Goal: Task Accomplishment & Management: Use online tool/utility

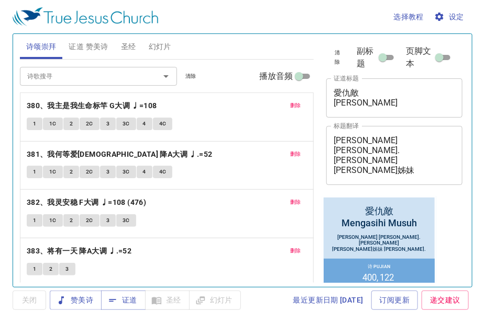
drag, startPoint x: 291, startPoint y: 107, endPoint x: 283, endPoint y: 110, distance: 8.9
click at [291, 107] on span "删除" at bounding box center [295, 105] width 11 height 9
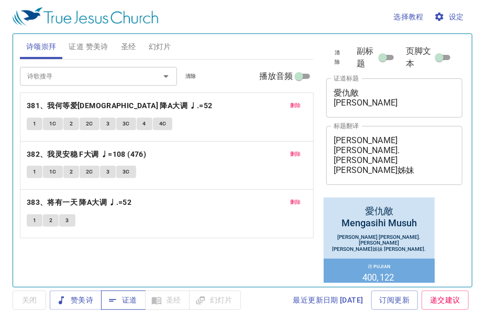
click at [119, 302] on span "证道" at bounding box center [123, 300] width 28 height 13
click at [357, 155] on textarea "张添福弟兄 Sdra. Clement Chong 曾雪櫻姊妹 Sdri. Tsang Xue Ying" at bounding box center [393, 156] width 121 height 40
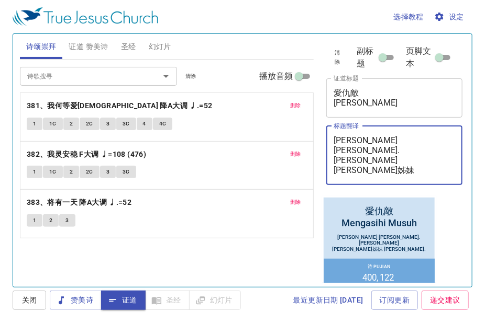
click at [375, 155] on textarea "张添福弟兄 Sdra. Clement Chong 曾雪櫻姊妹 Sdri. Tsang Xue Ying" at bounding box center [393, 156] width 121 height 40
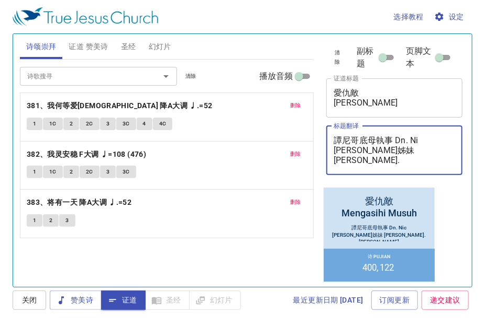
type textarea "譚尼哥底母執事 Dn. Nic 曾雪櫻姊妹 Sdri. Tsang Xue Ying"
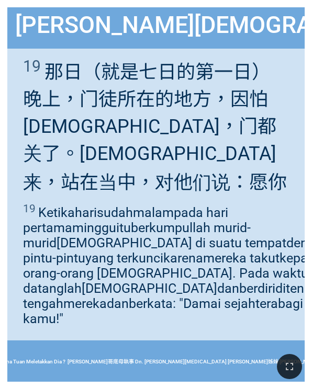
click at [2, 387] on div at bounding box center [156, 367] width 312 height 44
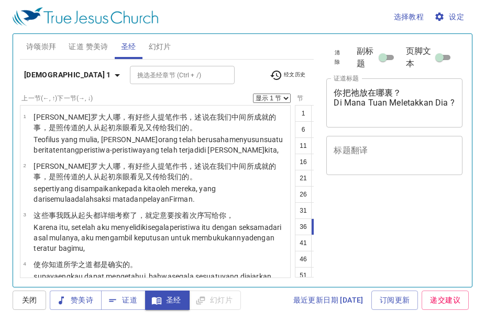
select select "37"
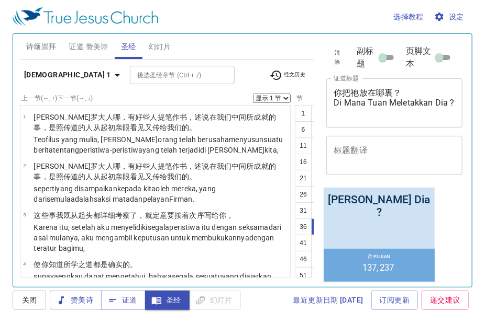
scroll to position [737, 0]
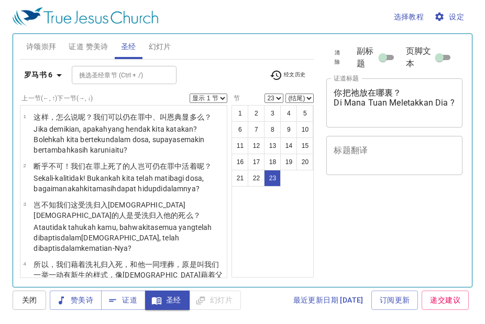
select select "23"
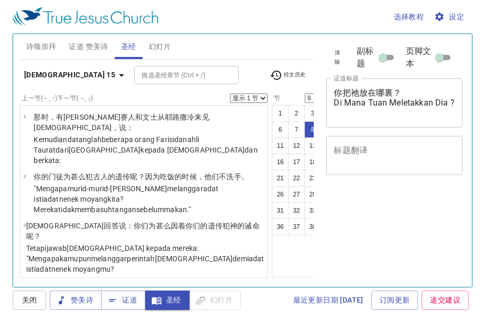
select select "8"
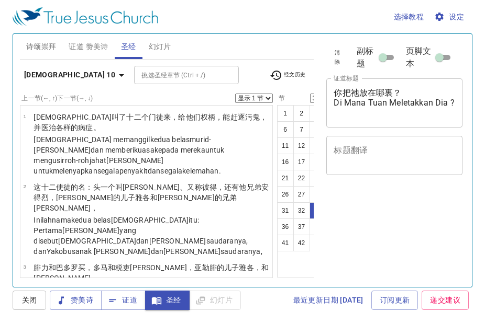
select select "33"
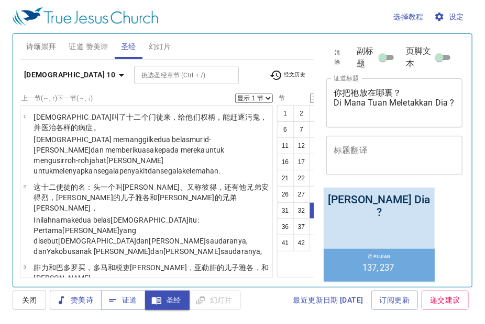
scroll to position [737, 0]
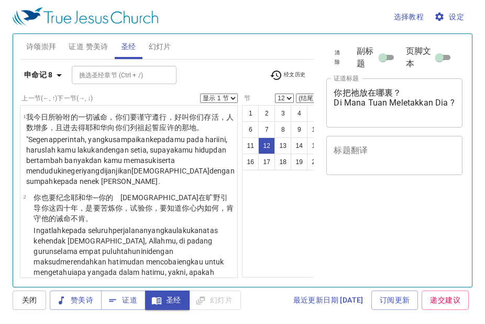
select select "12"
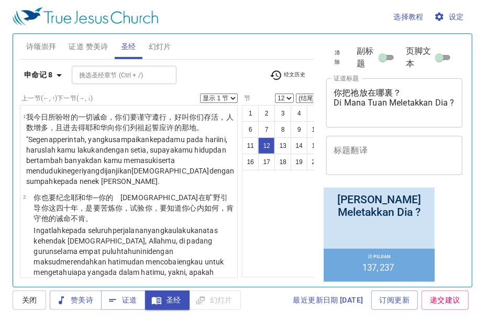
click at [242, 142] on button "11" at bounding box center [250, 146] width 17 height 17
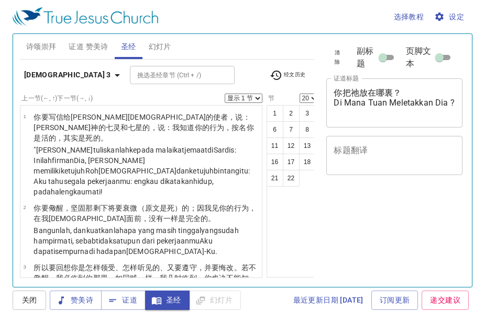
select select "20"
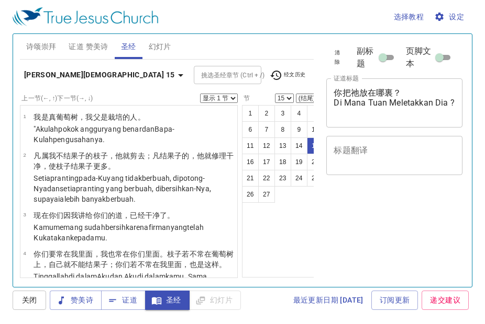
select select "15"
